Goal: Transaction & Acquisition: Purchase product/service

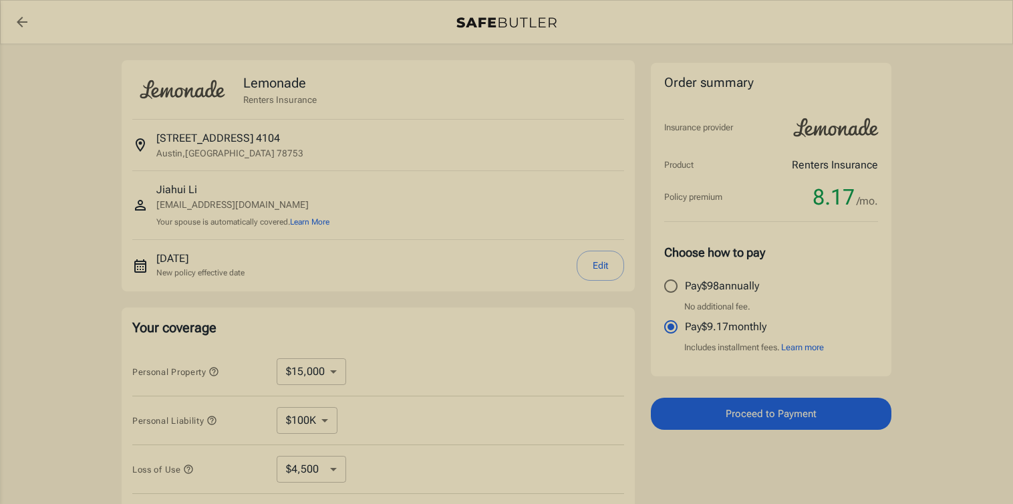
select select "15000"
select select "500"
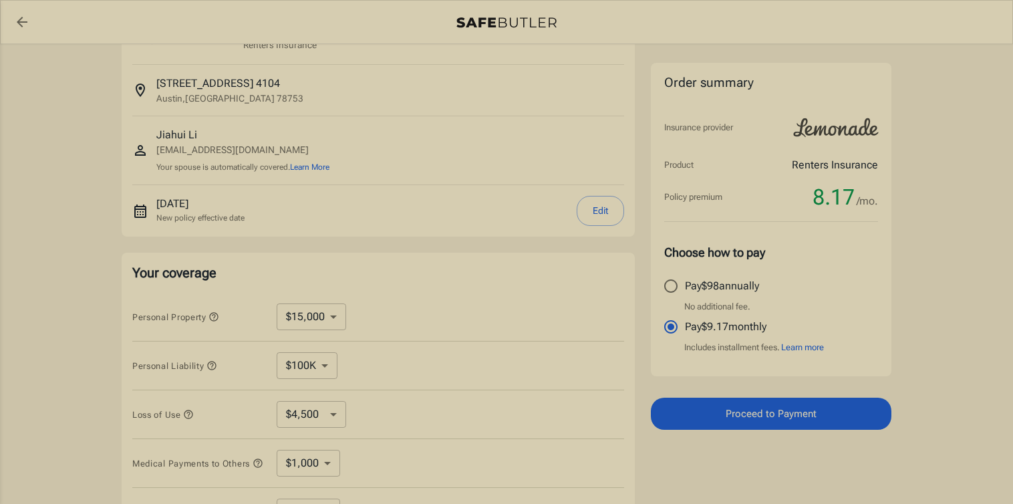
scroll to position [63, 0]
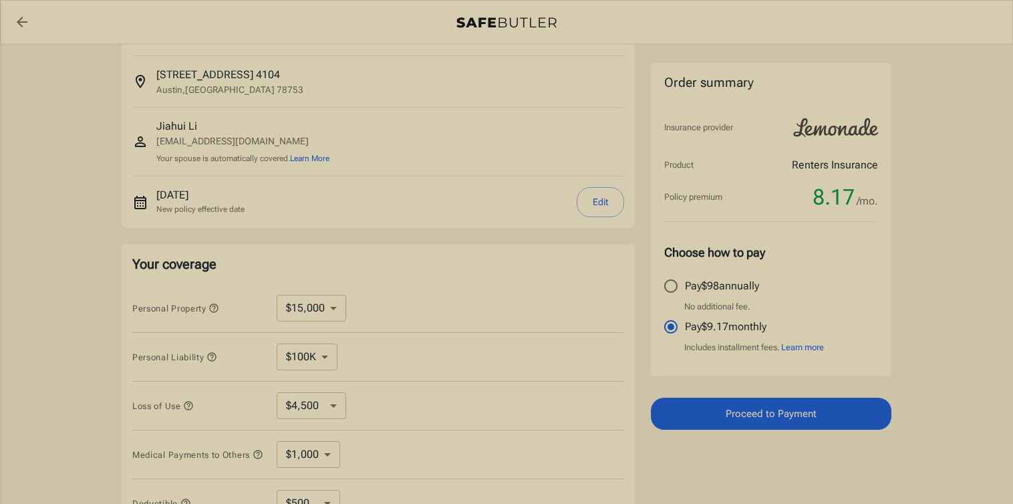
click at [335, 311] on select "$10,000 $15,000 $20,000 $25,000 $30,000 $40,000 $50,000 $100K $150K $200K $250K" at bounding box center [312, 308] width 70 height 27
select select "10000"
drag, startPoint x: 335, startPoint y: 311, endPoint x: 311, endPoint y: 291, distance: 30.9
click at [311, 291] on div "Personal Property $10,000 $15,000 $20,000 $25,000 $30,000 $40,000 $50,000 $100K…" at bounding box center [378, 308] width 492 height 49
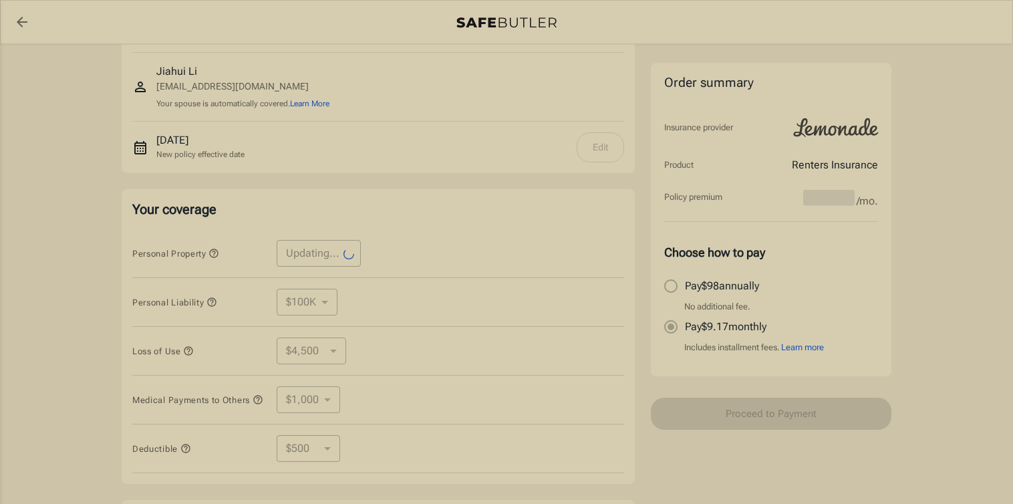
scroll to position [130, 0]
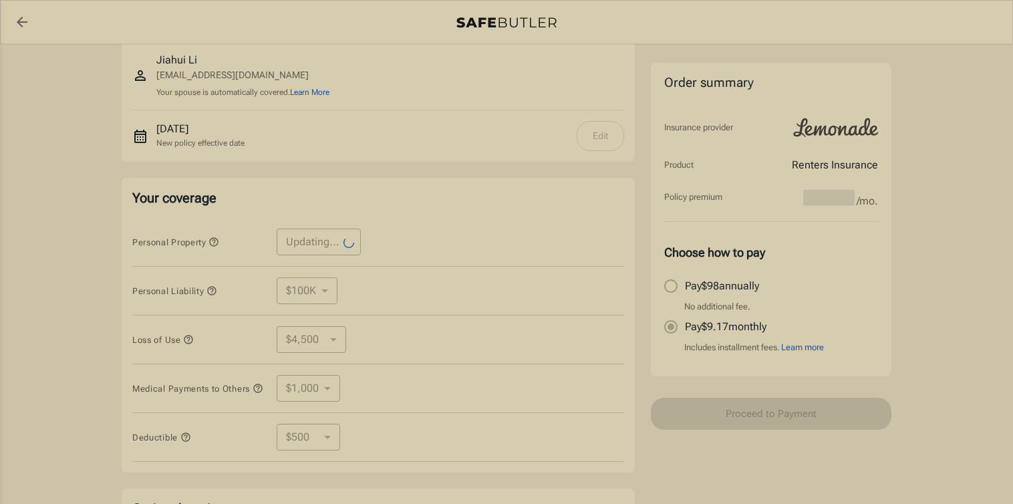
select select "10000"
select select "3000"
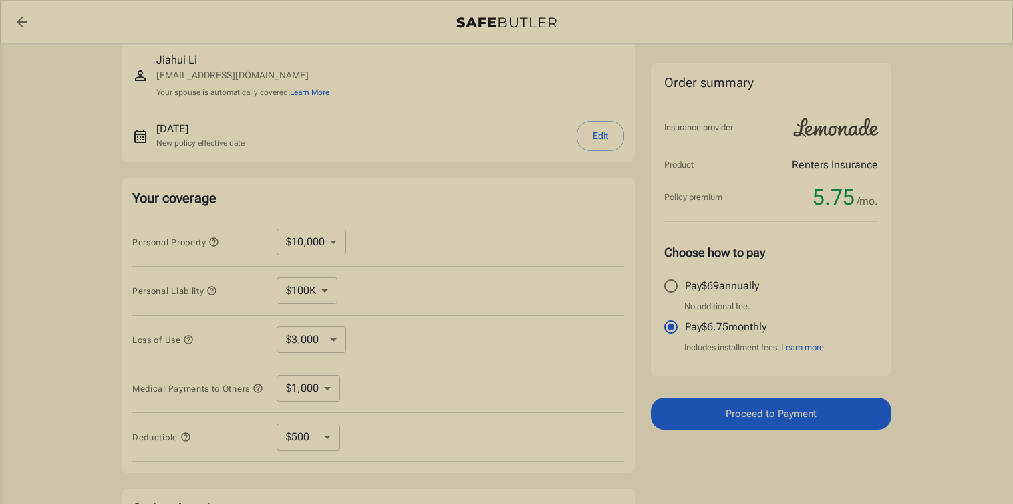
click at [331, 341] on select "$3,000 $6,000 $12,000 $21,000 $36,000 $60,000 $96,000 $153K $198K" at bounding box center [312, 339] width 70 height 27
click at [277, 326] on select "$3,000 $6,000 $12,000 $21,000 $36,000 $60,000 $96,000 $153K $198K" at bounding box center [312, 339] width 70 height 27
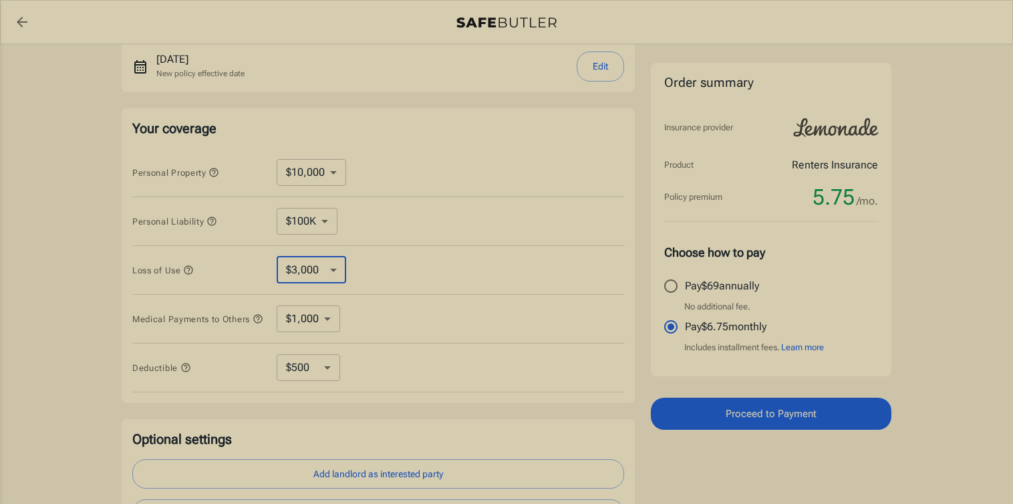
scroll to position [217, 0]
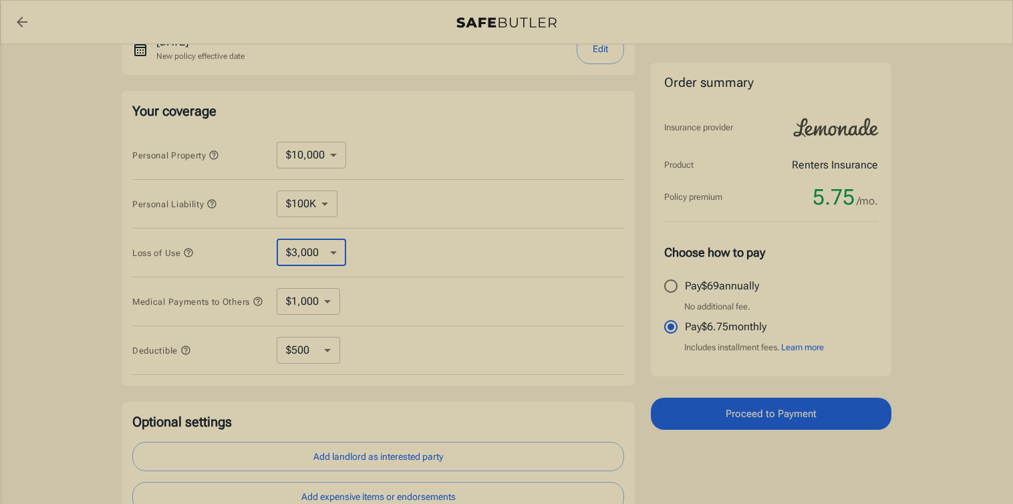
click at [316, 310] on select "$1,000 $2,000 $3,000 $4,000 $5,000" at bounding box center [308, 301] width 63 height 27
click at [277, 290] on select "$1,000 $2,000 $3,000 $4,000 $5,000" at bounding box center [308, 301] width 63 height 27
click at [348, 307] on icon at bounding box center [353, 301] width 16 height 16
click at [337, 307] on select "$1,000 $2,000 $3,000 $4,000 $5,000" at bounding box center [308, 301] width 63 height 27
click at [277, 290] on select "$1,000 $2,000 $3,000 $4,000 $5,000" at bounding box center [308, 301] width 63 height 27
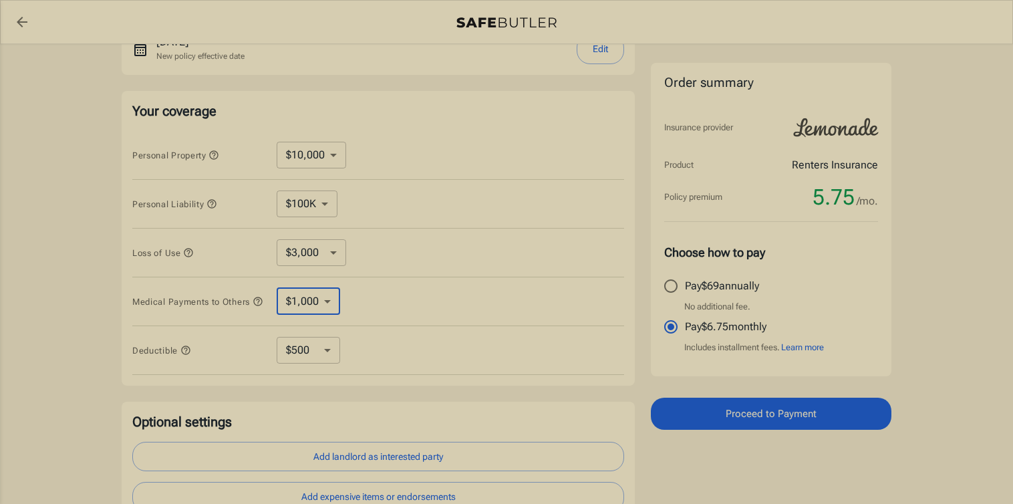
click at [333, 350] on select "$250 $500 $1,000 $2,500" at bounding box center [308, 350] width 63 height 27
click at [277, 341] on select "$250 $500 $1,000 $2,500" at bounding box center [308, 350] width 63 height 27
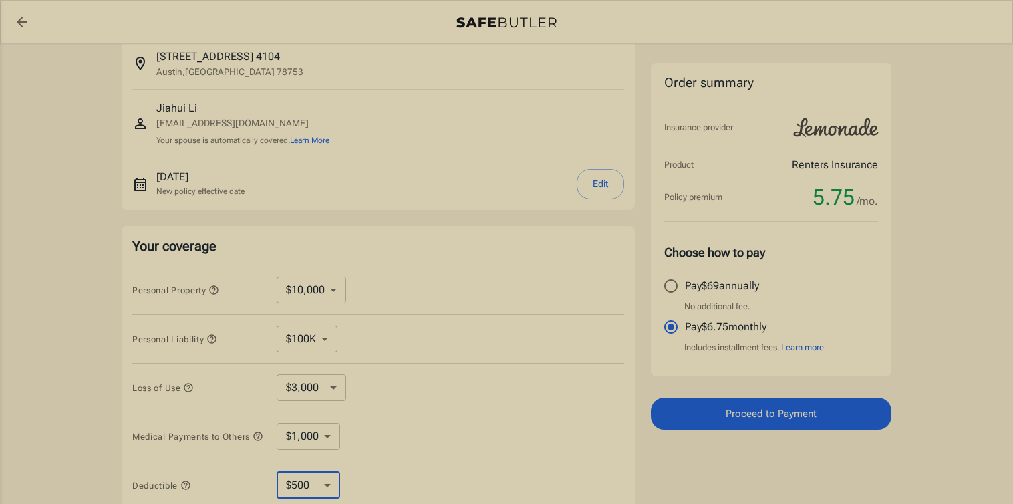
scroll to position [271, 0]
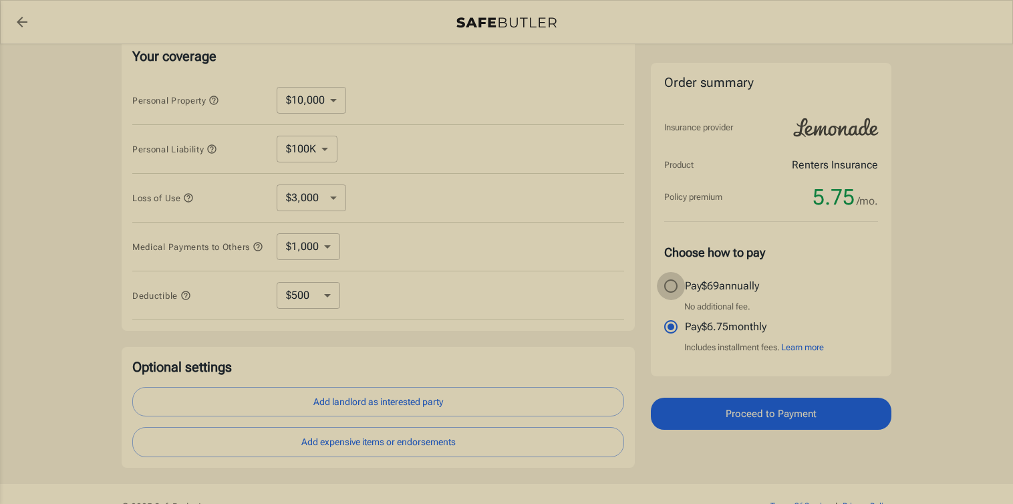
click at [672, 287] on input "Pay $69 annually" at bounding box center [671, 286] width 28 height 28
radio input "true"
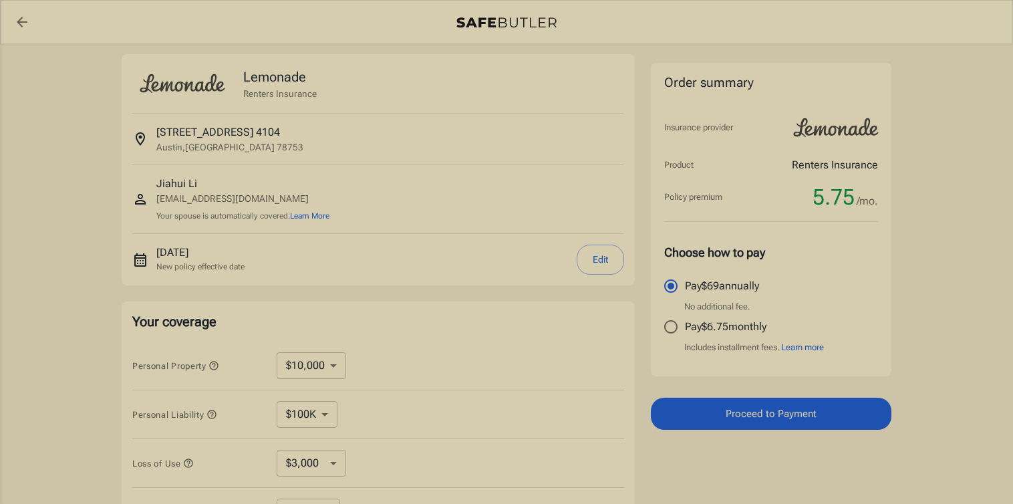
scroll to position [0, 0]
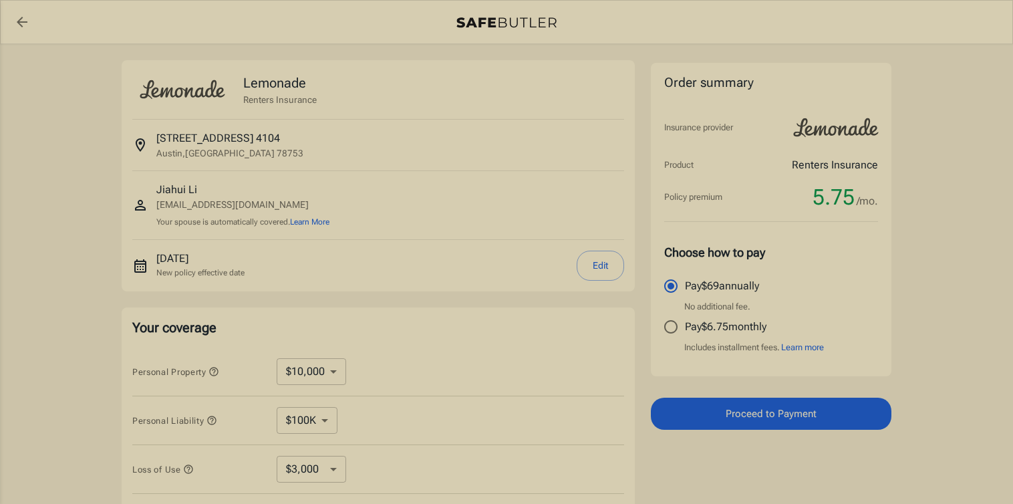
click at [29, 19] on icon "back to quotes" at bounding box center [22, 22] width 16 height 16
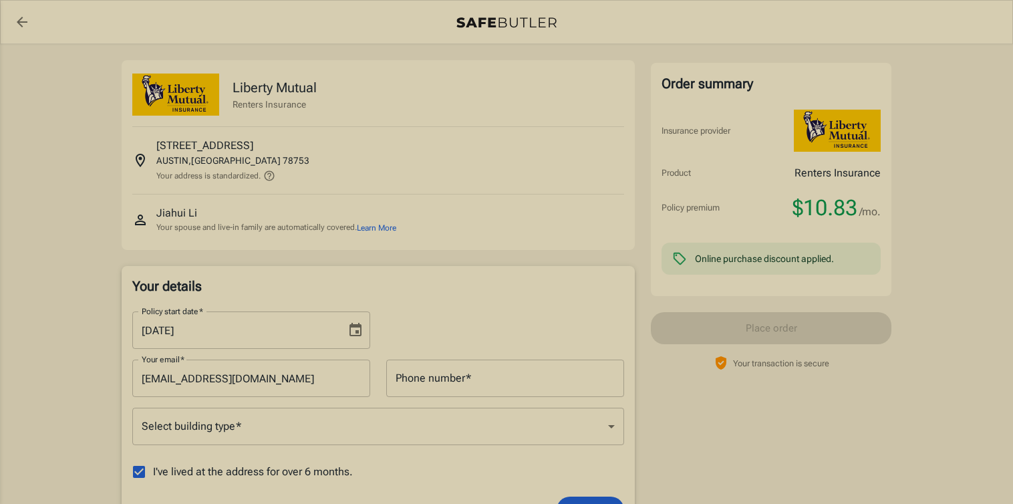
click at [273, 323] on input "09/27/2025" at bounding box center [234, 329] width 204 height 37
click at [184, 329] on input "09/27/2025" at bounding box center [234, 329] width 204 height 37
click at [156, 331] on input "09/27/2025" at bounding box center [234, 329] width 204 height 37
type input "09/29/2025"
drag, startPoint x: 41, startPoint y: 331, endPoint x: 74, endPoint y: 320, distance: 33.8
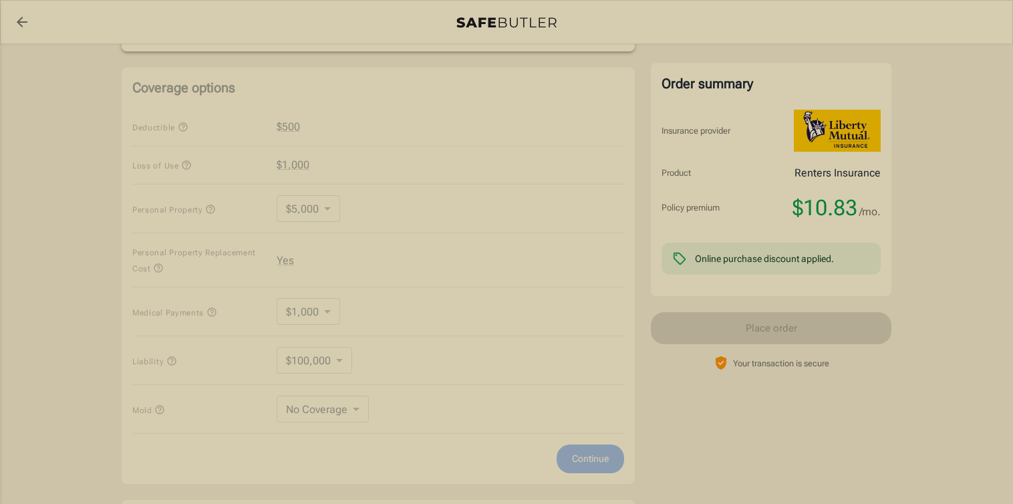
scroll to position [495, 0]
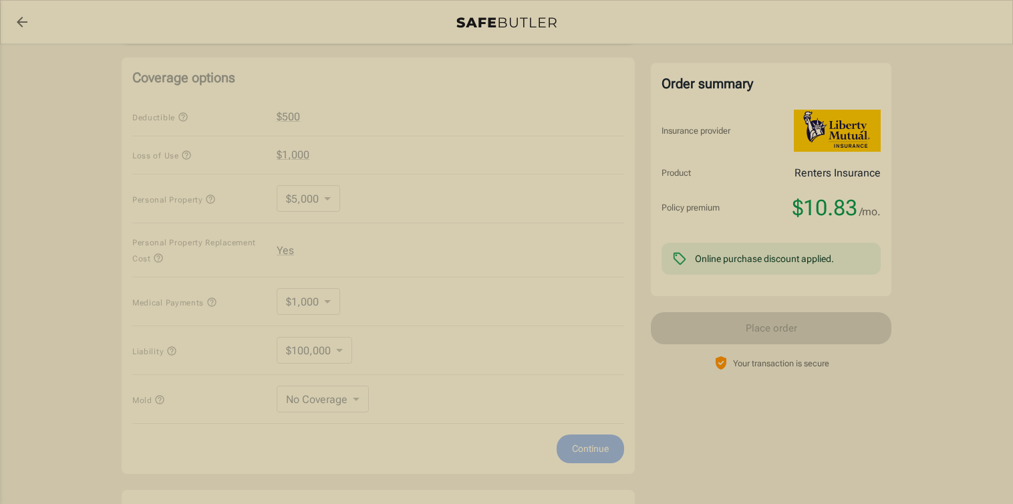
click at [329, 204] on div "Coverage options Deductible $500 Loss of Use $1,000 Personal Property $5,000 50…" at bounding box center [378, 265] width 513 height 416
click at [334, 265] on div "Coverage options Deductible $500 Loss of Use $1,000 Personal Property $5,000 50…" at bounding box center [378, 265] width 513 height 416
click at [329, 297] on div "Coverage options Deductible $500 Loss of Use $1,000 Personal Property $5,000 50…" at bounding box center [378, 265] width 513 height 416
click at [323, 325] on div "Coverage options Deductible $500 Loss of Use $1,000 Personal Property $5,000 50…" at bounding box center [378, 265] width 513 height 416
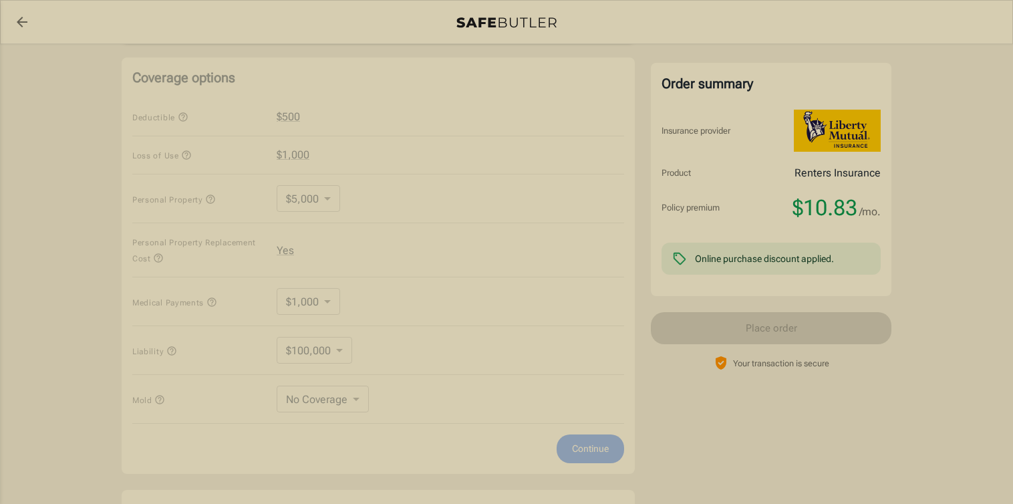
click at [341, 368] on div "Coverage options Deductible $500 Loss of Use $1,000 Personal Property $5,000 50…" at bounding box center [378, 265] width 513 height 416
click at [352, 400] on div "Coverage options Deductible $500 Loss of Use $1,000 Personal Property $5,000 50…" at bounding box center [378, 265] width 513 height 416
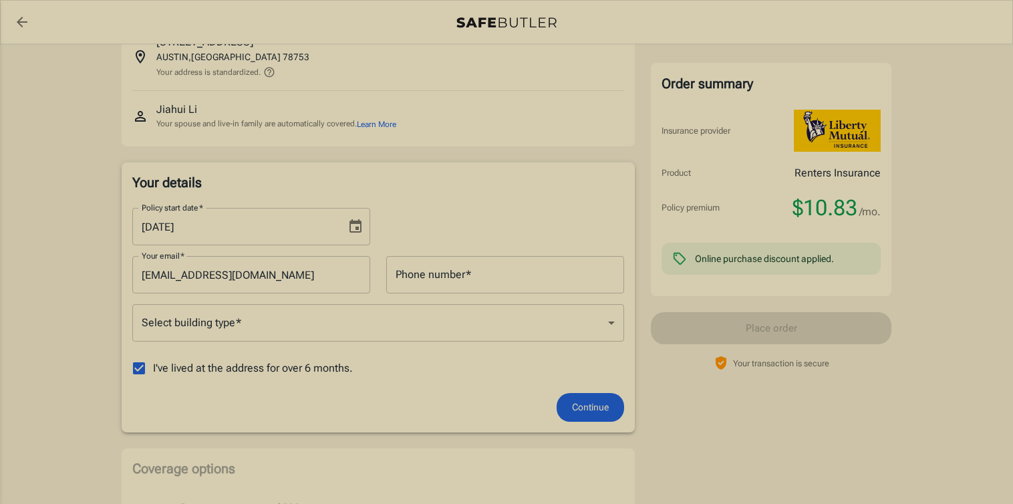
scroll to position [106, 0]
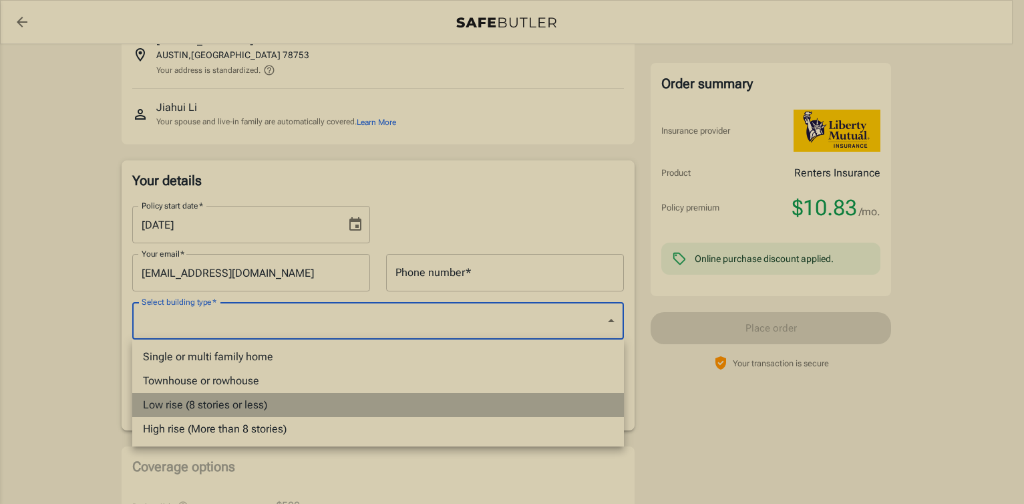
click at [270, 404] on li "Low rise (8 stories or less)" at bounding box center [378, 405] width 492 height 24
type input "lowrise"
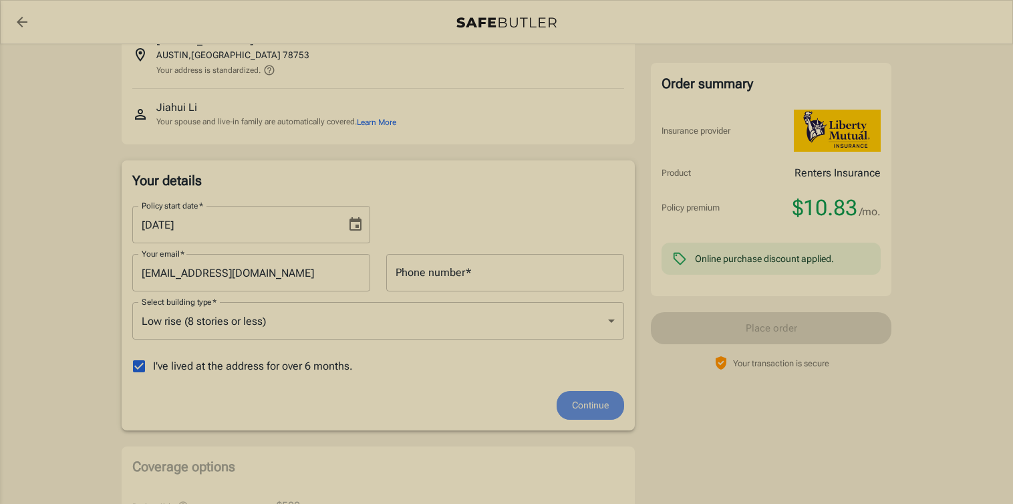
click at [597, 404] on span "Continue" at bounding box center [590, 405] width 37 height 17
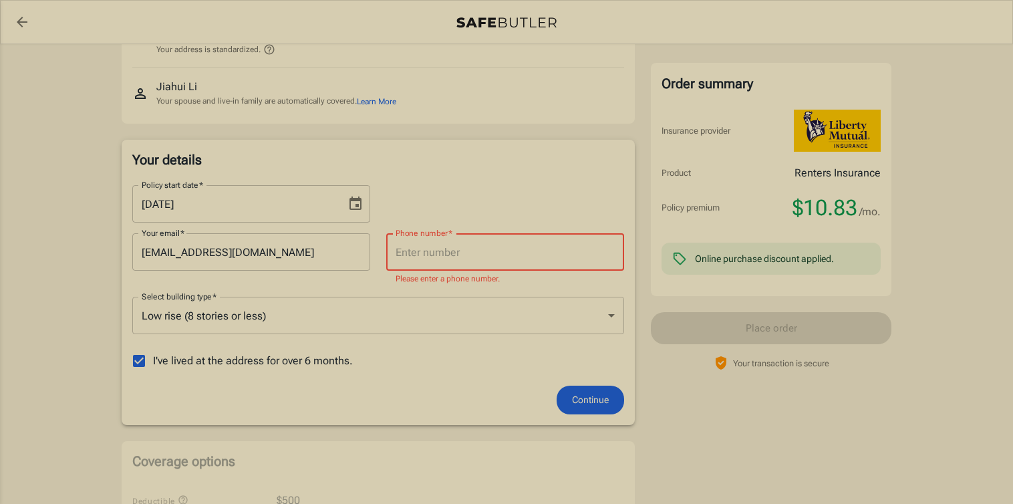
click at [472, 247] on input "Phone number   *" at bounding box center [505, 251] width 238 height 37
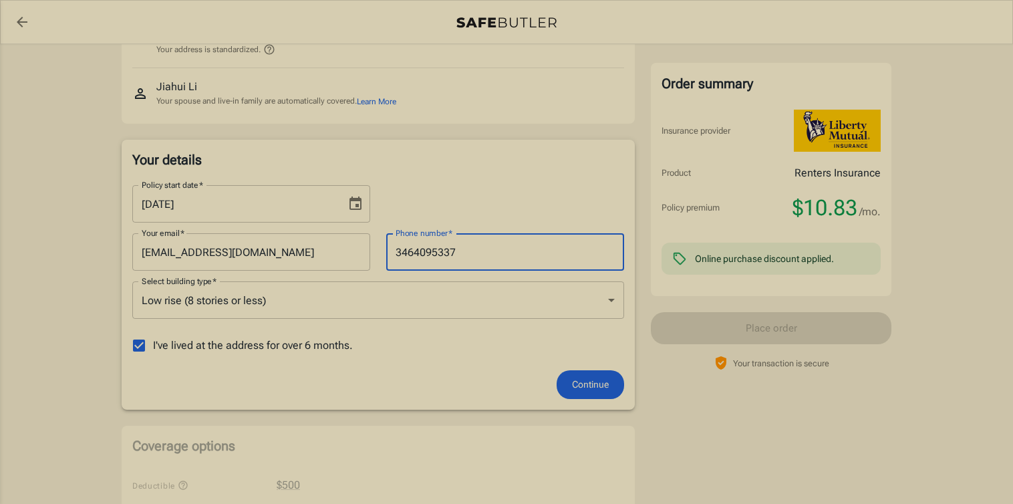
type input "3464095337"
click at [601, 373] on button "Continue" at bounding box center [590, 384] width 67 height 29
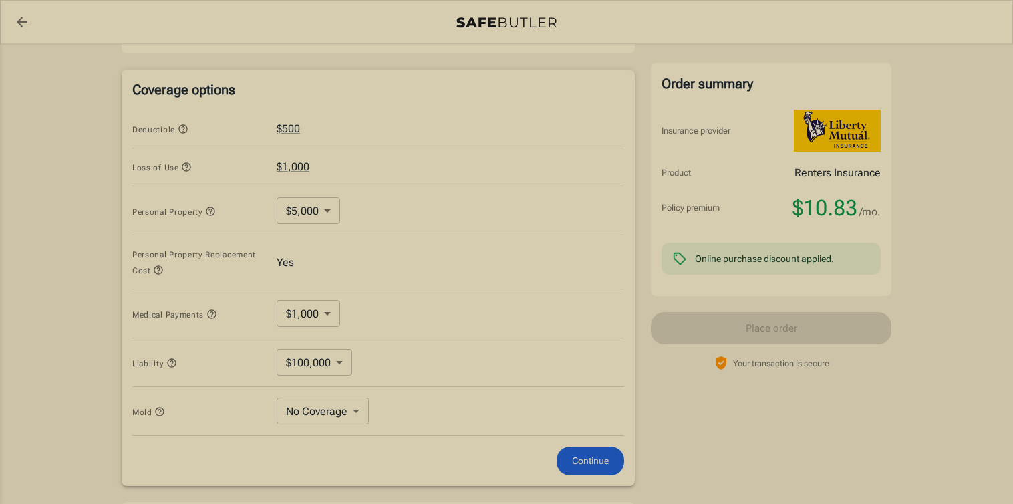
scroll to position [504, 0]
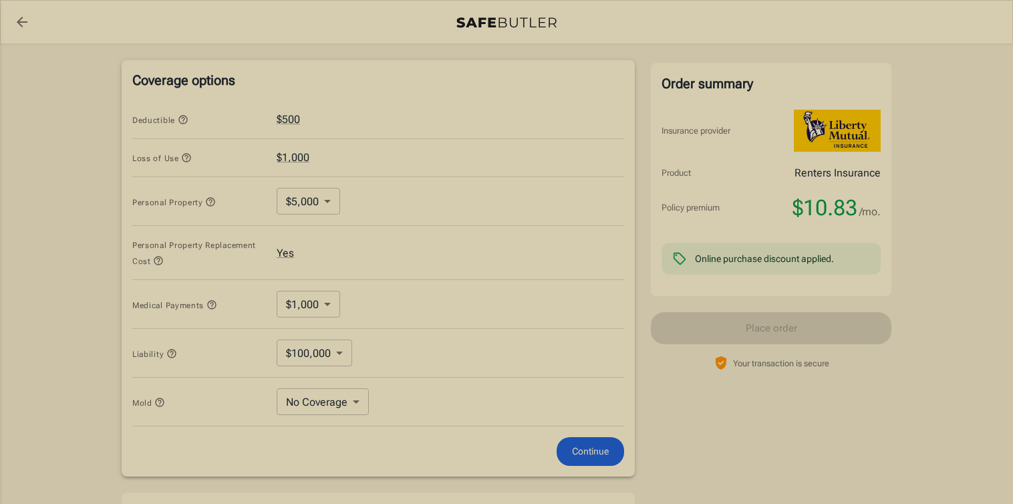
click at [328, 203] on body "Policy premium $ 10.83 /mo Liberty Mutual Renters Insurance 11441 NORTH INTERST…" at bounding box center [506, 158] width 1013 height 1325
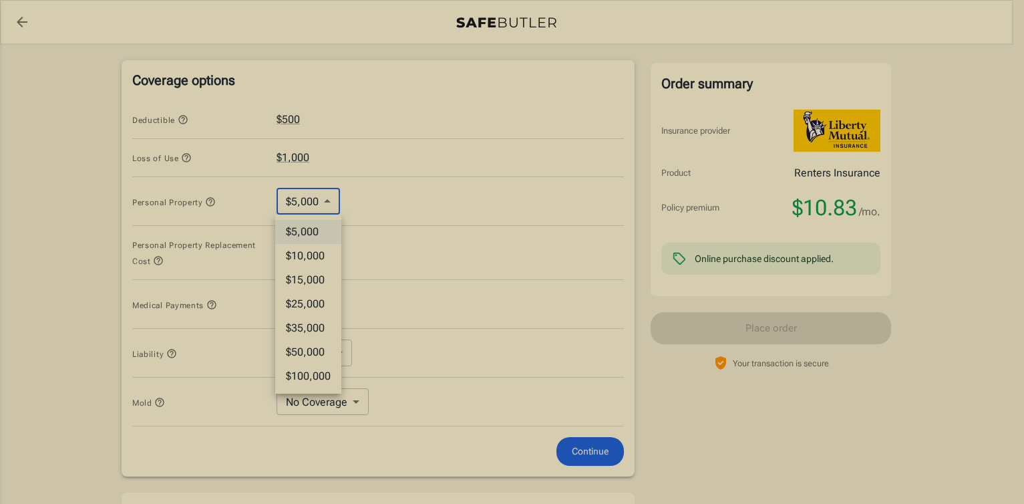
click at [319, 228] on li "$5,000" at bounding box center [308, 232] width 66 height 24
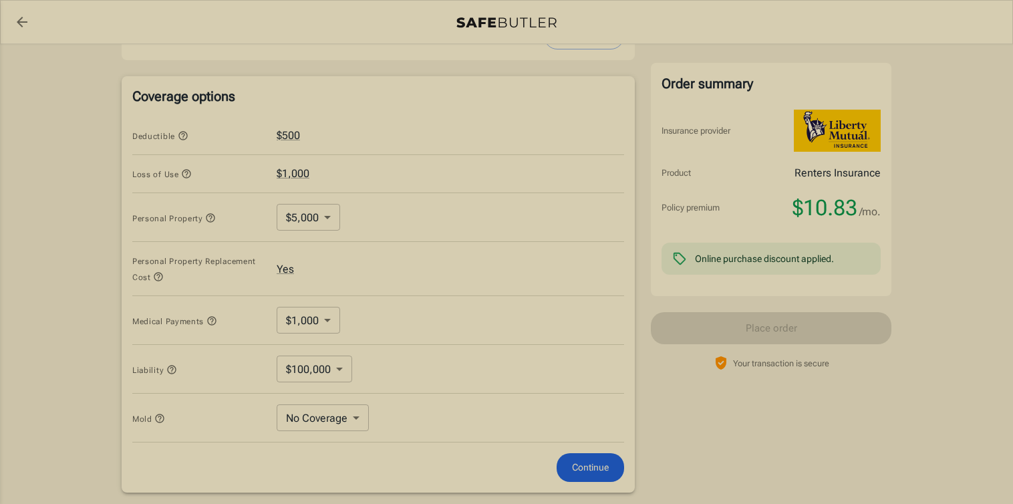
scroll to position [481, 0]
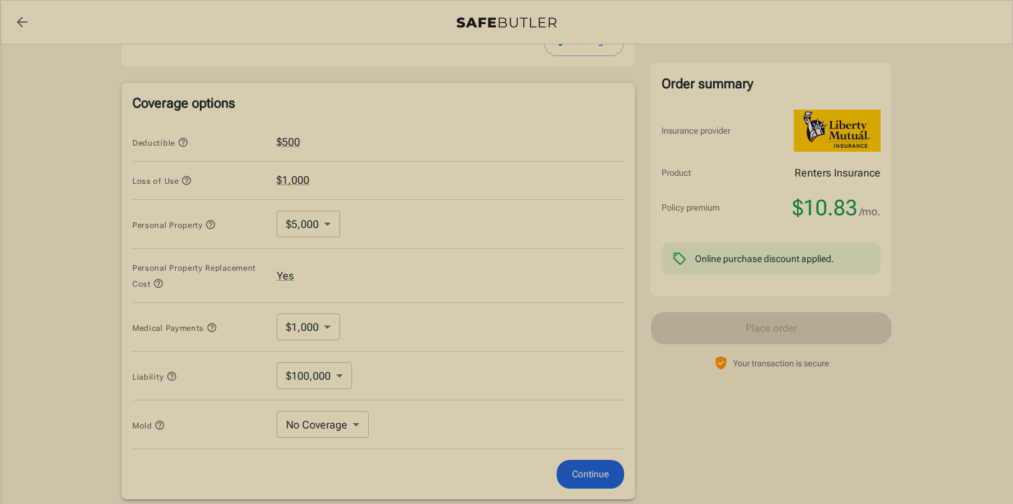
click at [335, 194] on div "Loss of Use $1,000" at bounding box center [378, 181] width 492 height 39
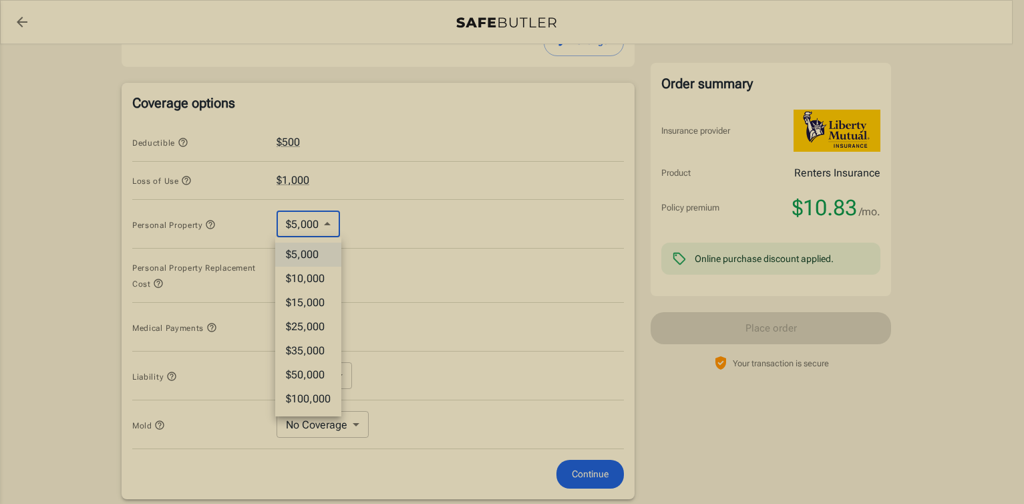
click at [330, 232] on body "Policy premium $ 10.83 /mo Liberty Mutual Renters Insurance 11441 NORTH INTERST…" at bounding box center [512, 181] width 1024 height 1325
click at [307, 253] on li "$5,000" at bounding box center [308, 255] width 66 height 24
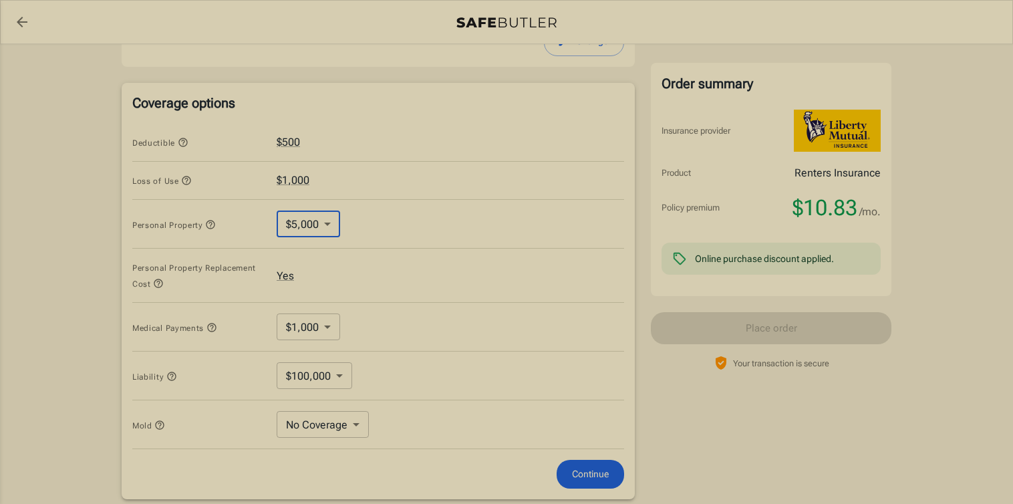
click at [295, 329] on body "Policy premium $ 10.83 /mo Liberty Mutual Renters Insurance 11441 NORTH INTERST…" at bounding box center [506, 181] width 1013 height 1325
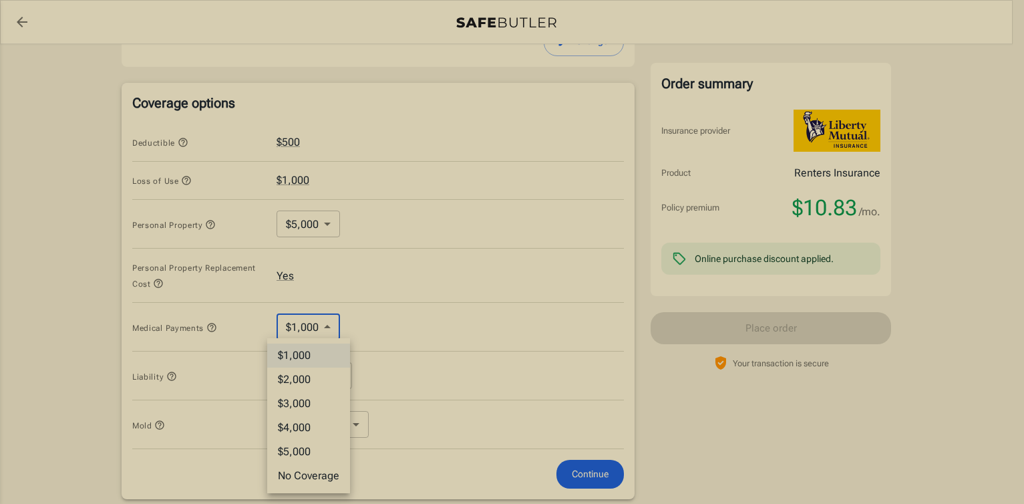
click at [114, 321] on div at bounding box center [512, 252] width 1024 height 504
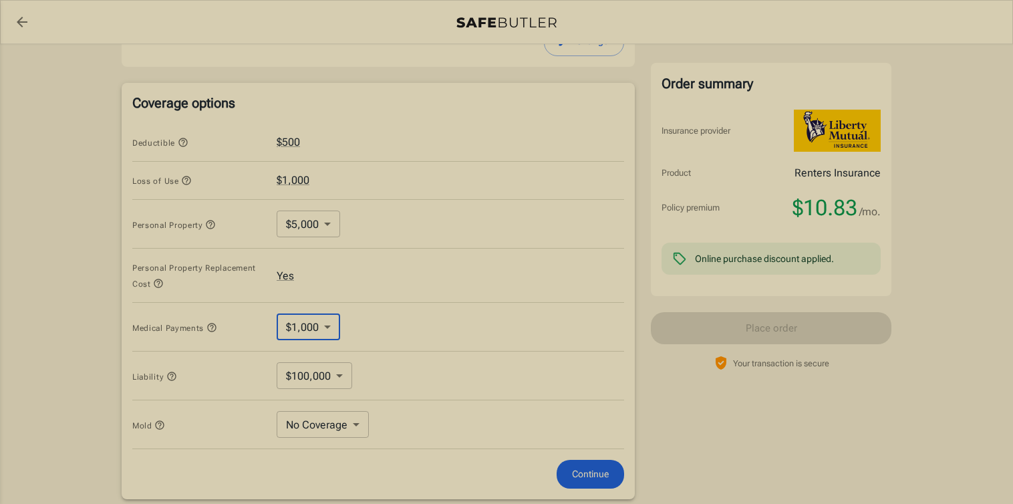
scroll to position [609, 0]
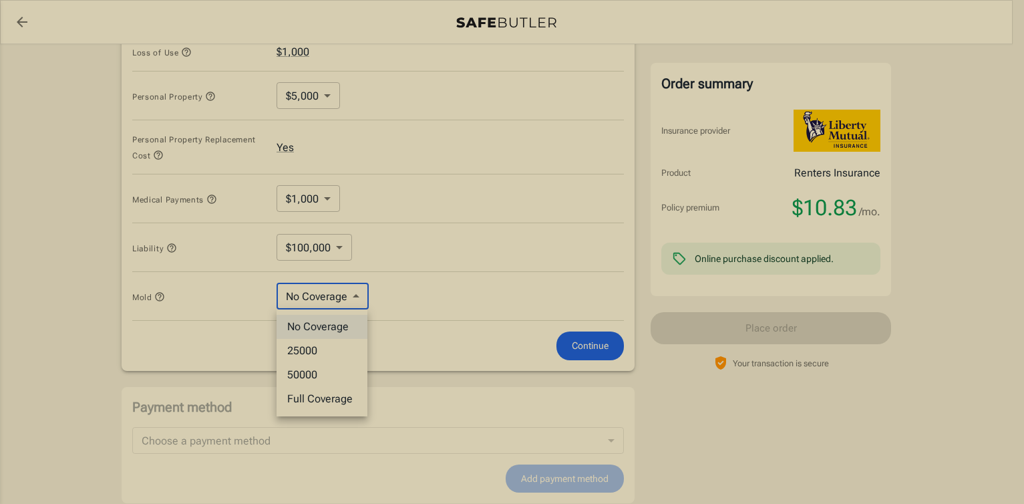
click at [339, 289] on body "Policy premium $ 10.83 /mo Liberty Mutual Renters Insurance 11441 NORTH INTERST…" at bounding box center [512, 53] width 1024 height 1325
click at [329, 324] on li "No Coverage" at bounding box center [322, 327] width 91 height 24
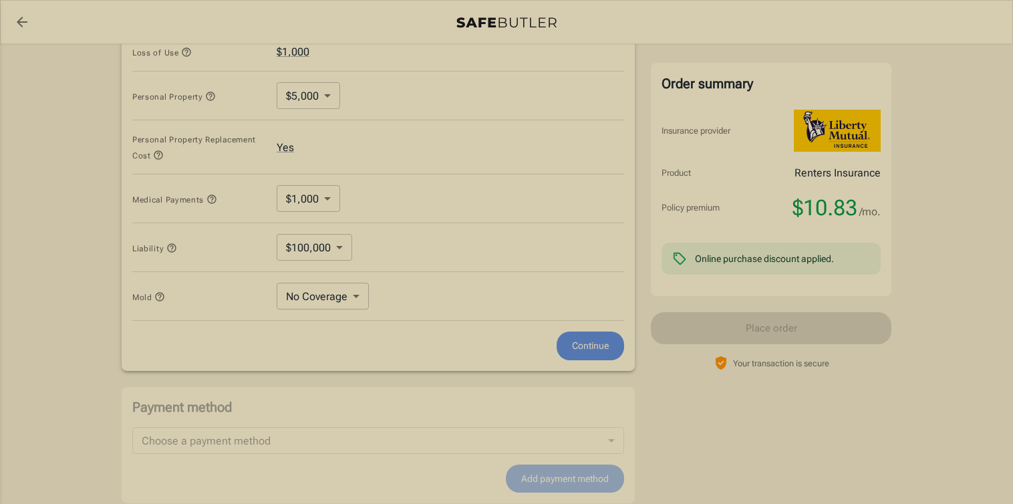
click at [592, 341] on span "Continue" at bounding box center [590, 345] width 37 height 17
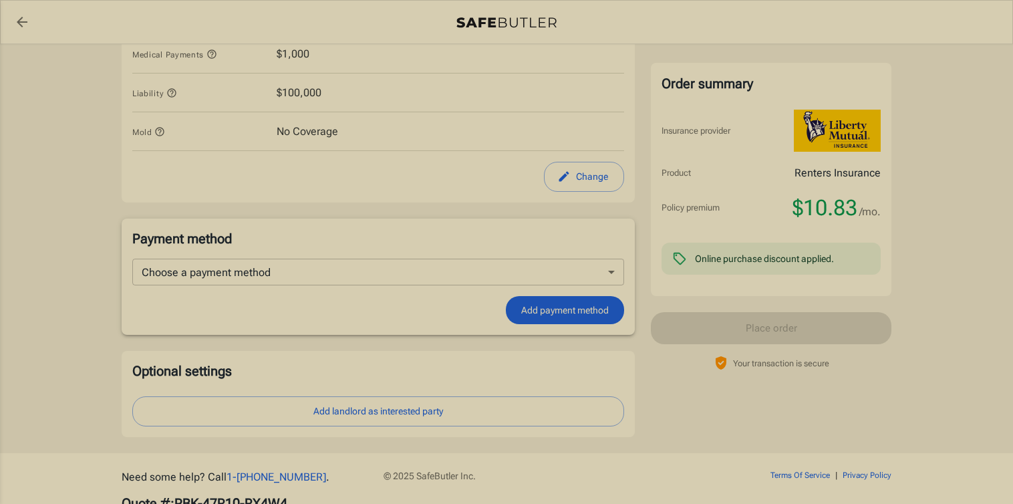
scroll to position [764, 0]
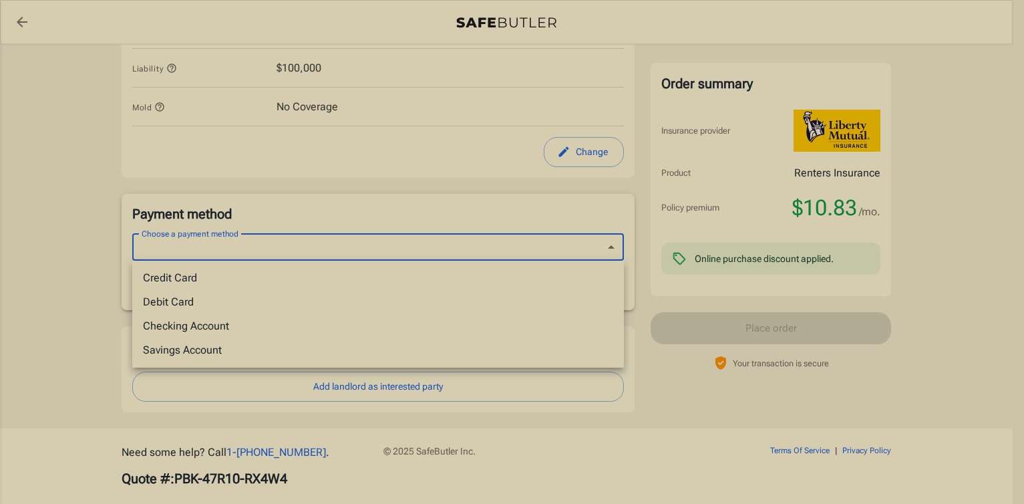
click at [110, 233] on div at bounding box center [512, 252] width 1024 height 504
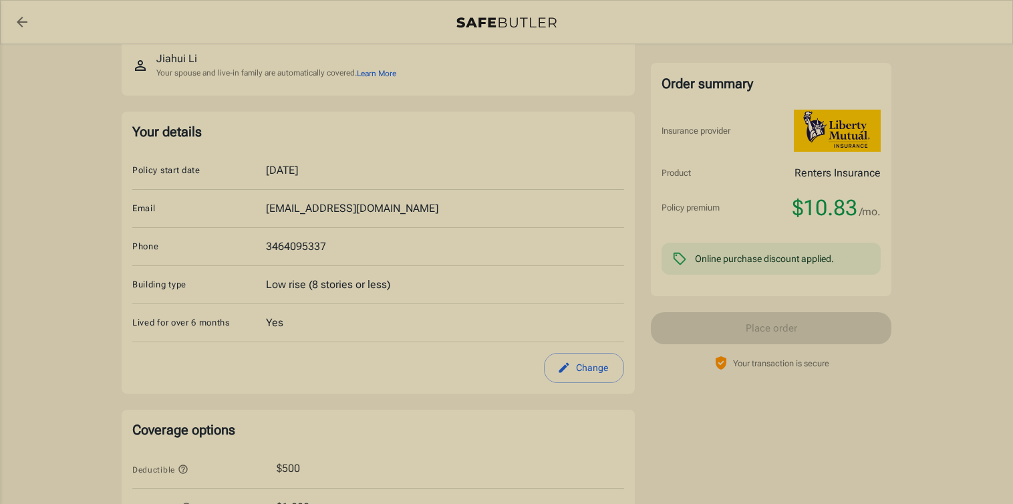
scroll to position [152, 0]
click at [732, 273] on div "Online purchase discount applied." at bounding box center [771, 259] width 219 height 32
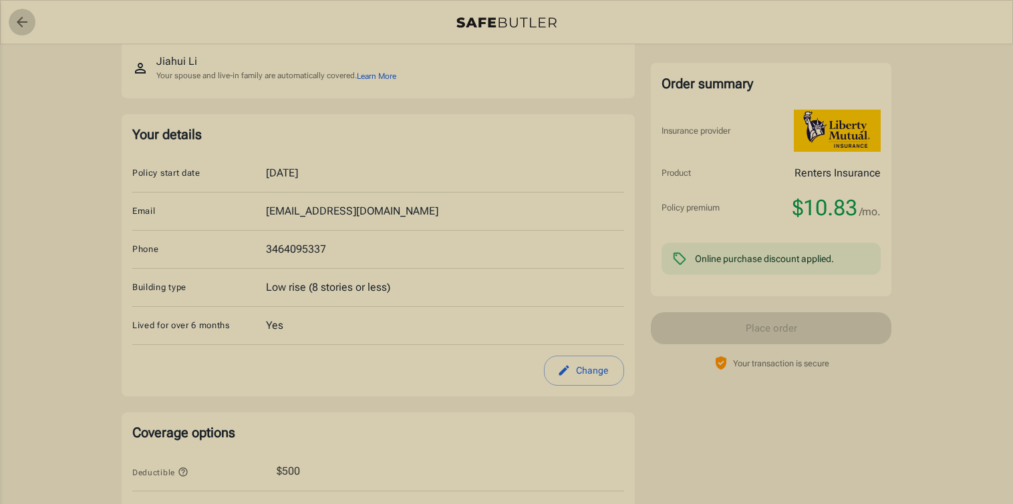
click at [27, 25] on icon "back to quotes" at bounding box center [22, 22] width 16 height 16
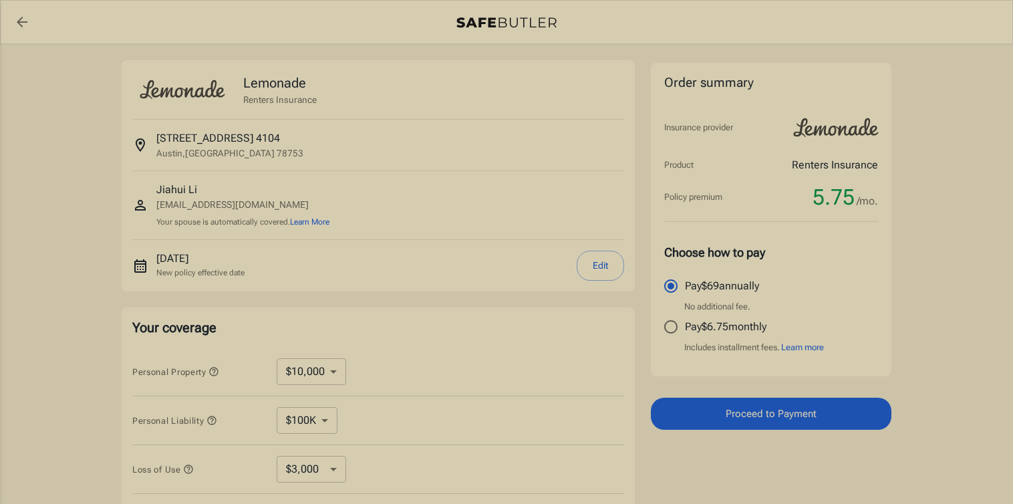
select select "500"
